Goal: Task Accomplishment & Management: Manage account settings

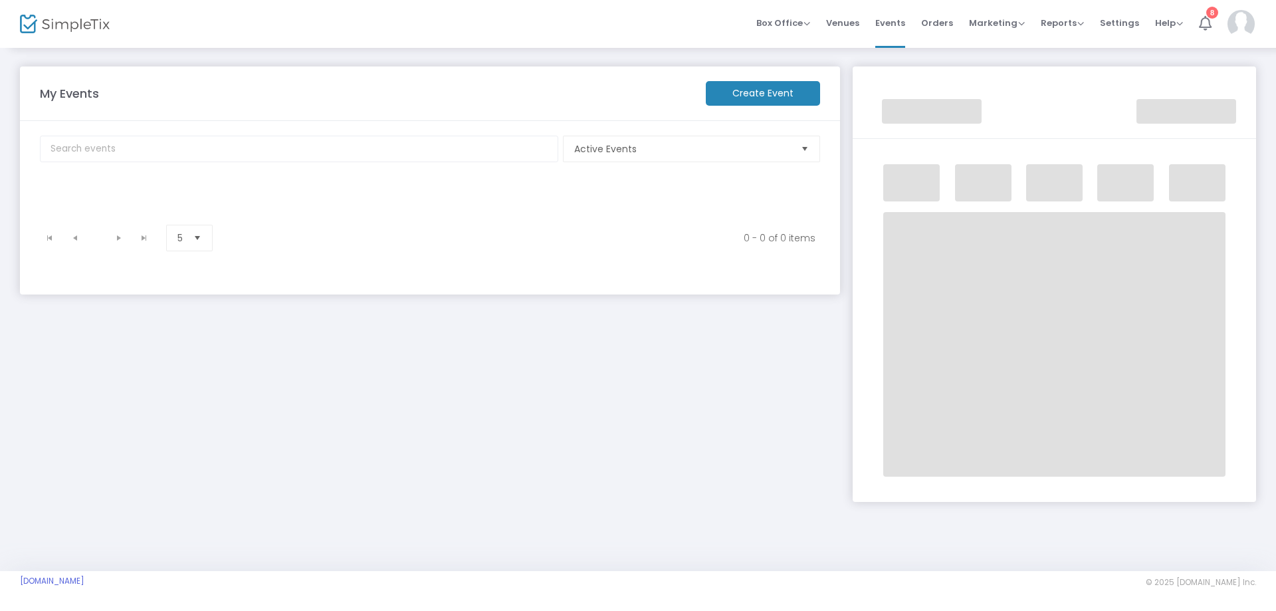
click at [1207, 17] on icon at bounding box center [1205, 23] width 13 height 15
click at [768, 96] on m-button "Create Event" at bounding box center [763, 93] width 114 height 25
click at [894, 23] on span "Events" at bounding box center [890, 23] width 30 height 34
click at [1113, 26] on span "Settings" at bounding box center [1119, 23] width 39 height 34
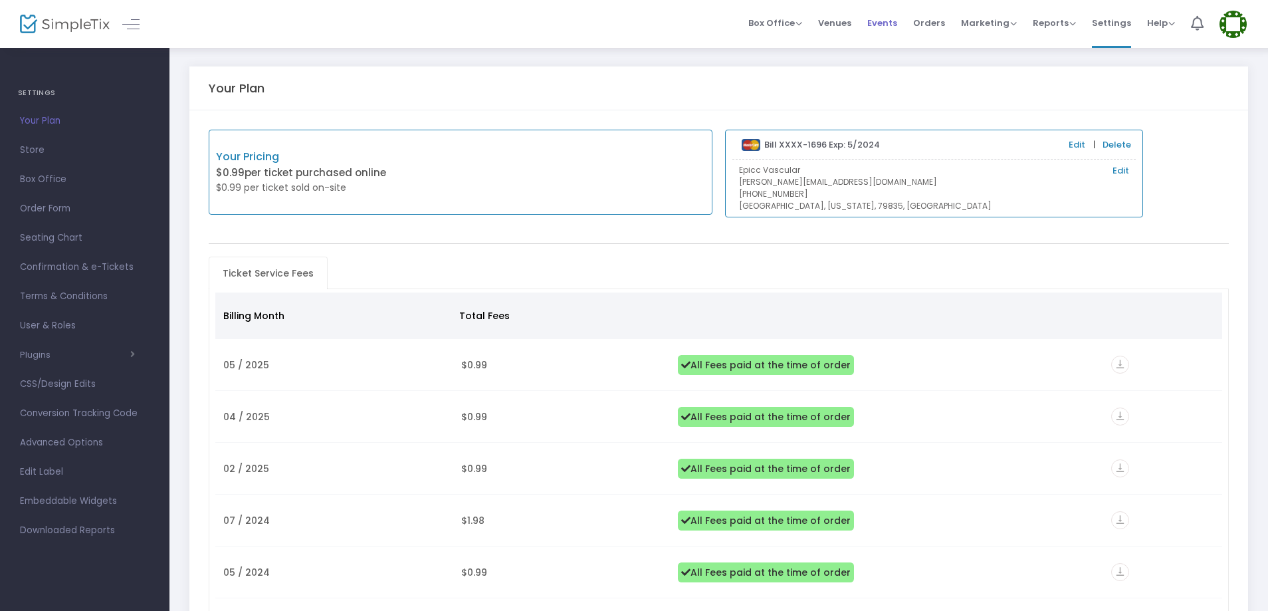
click at [894, 23] on span "Events" at bounding box center [882, 23] width 30 height 34
